Goal: Check status: Check status

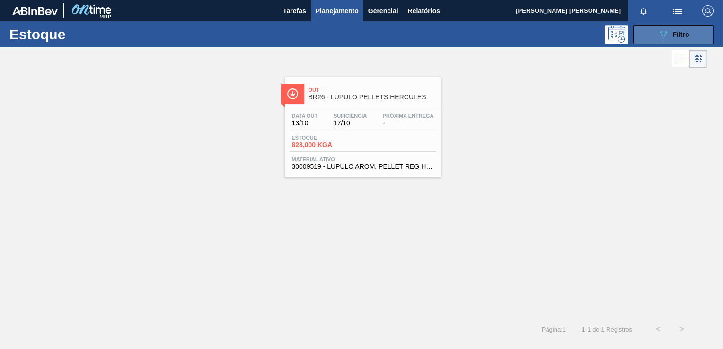
click at [655, 29] on button "089F7B8B-B2A5-4AFE-B5C0-19BA573D28AC Filtro" at bounding box center [673, 34] width 80 height 19
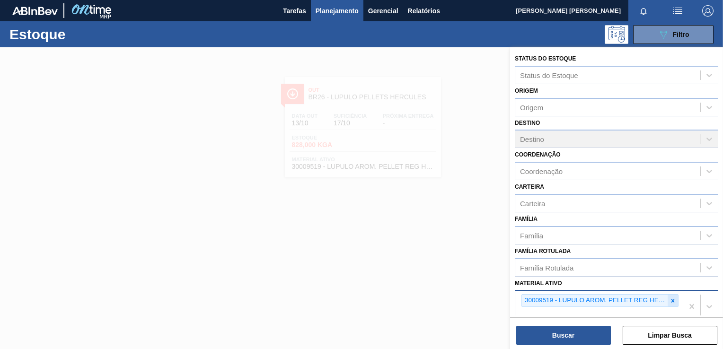
click at [670, 300] on icon at bounding box center [673, 301] width 7 height 7
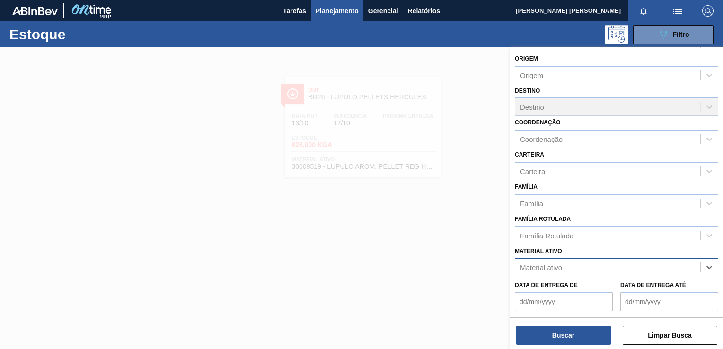
scroll to position [49, 0]
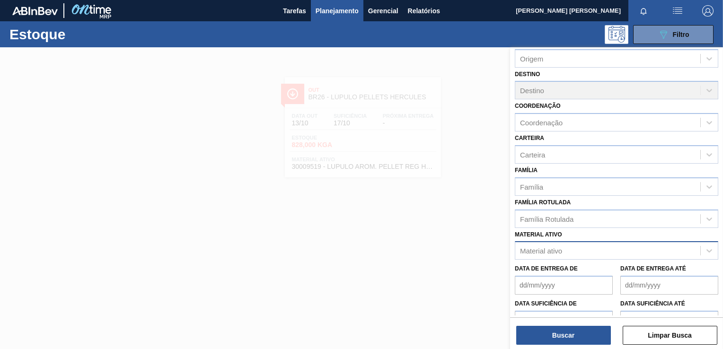
click at [552, 247] on div "Material ativo" at bounding box center [541, 251] width 42 height 8
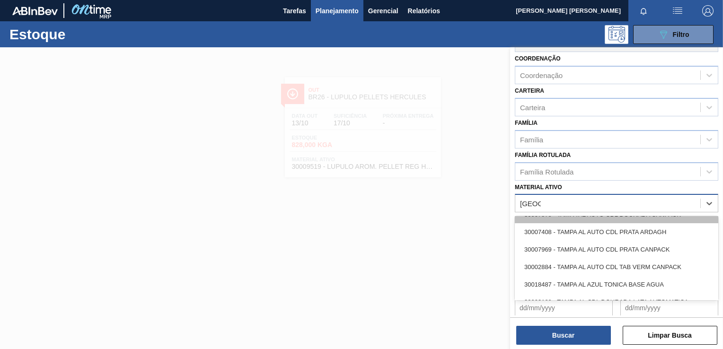
scroll to position [0, 0]
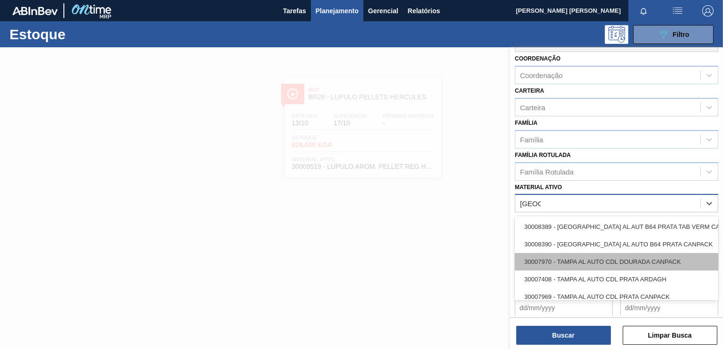
type ativo "[GEOGRAPHIC_DATA]"
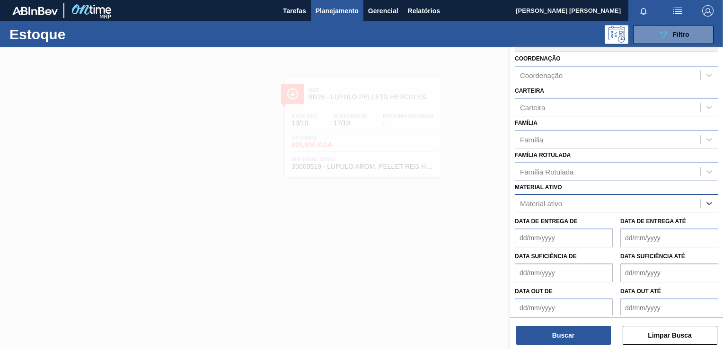
click at [575, 203] on div "Material ativo" at bounding box center [607, 204] width 185 height 14
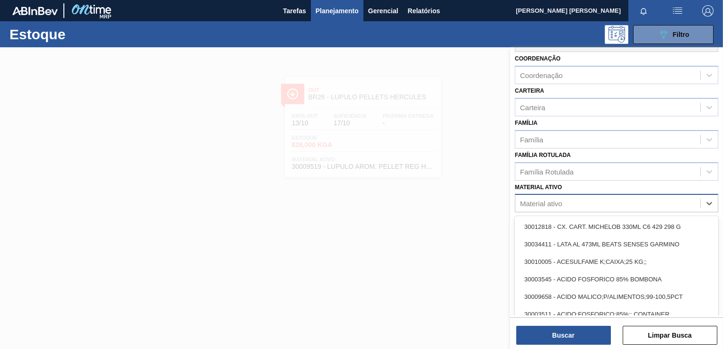
paste ativo "30004153"
type ativo "30004153"
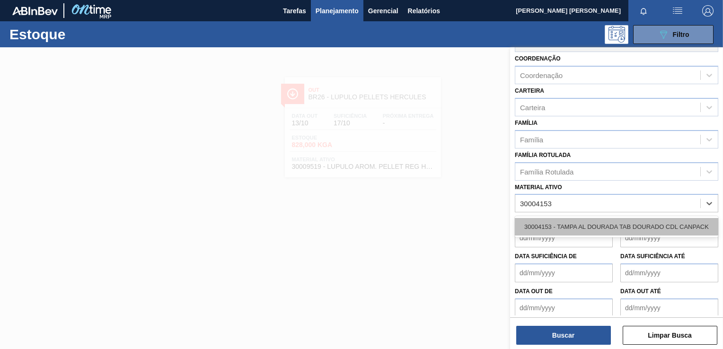
click at [579, 223] on div "30004153 - TAMPA AL DOURADA TAB DOURADO CDL CANPACK" at bounding box center [616, 227] width 203 height 18
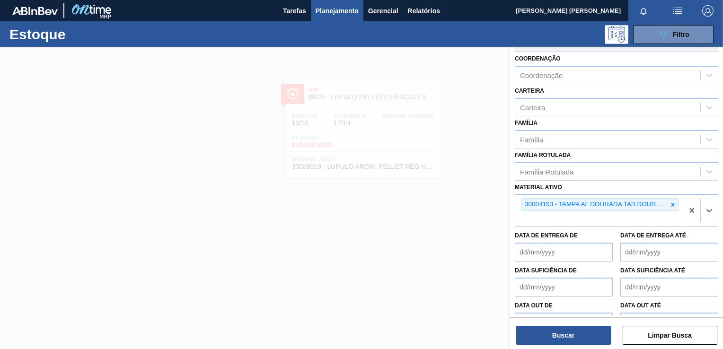
click at [562, 322] on div "Buscar Limpar Busca" at bounding box center [616, 331] width 213 height 26
click at [561, 331] on button "Buscar" at bounding box center [563, 335] width 95 height 19
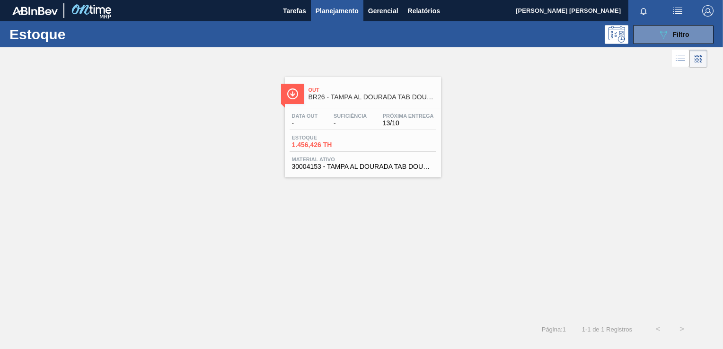
click at [415, 132] on div "Data out - Suficiência - Próxima Entrega 13/10 Estoque 1.456,426 TH Material at…" at bounding box center [363, 140] width 156 height 64
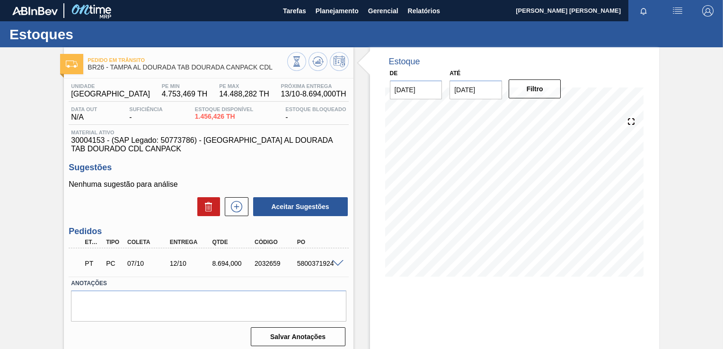
drag, startPoint x: 1, startPoint y: 105, endPoint x: 48, endPoint y: 50, distance: 71.8
click at [1, 105] on div "Pedido [PERSON_NAME] BR26 - [GEOGRAPHIC_DATA] AL DOURADA TAB DOURADA CANPACK CD…" at bounding box center [361, 227] width 723 height 360
